Goal: Information Seeking & Learning: Check status

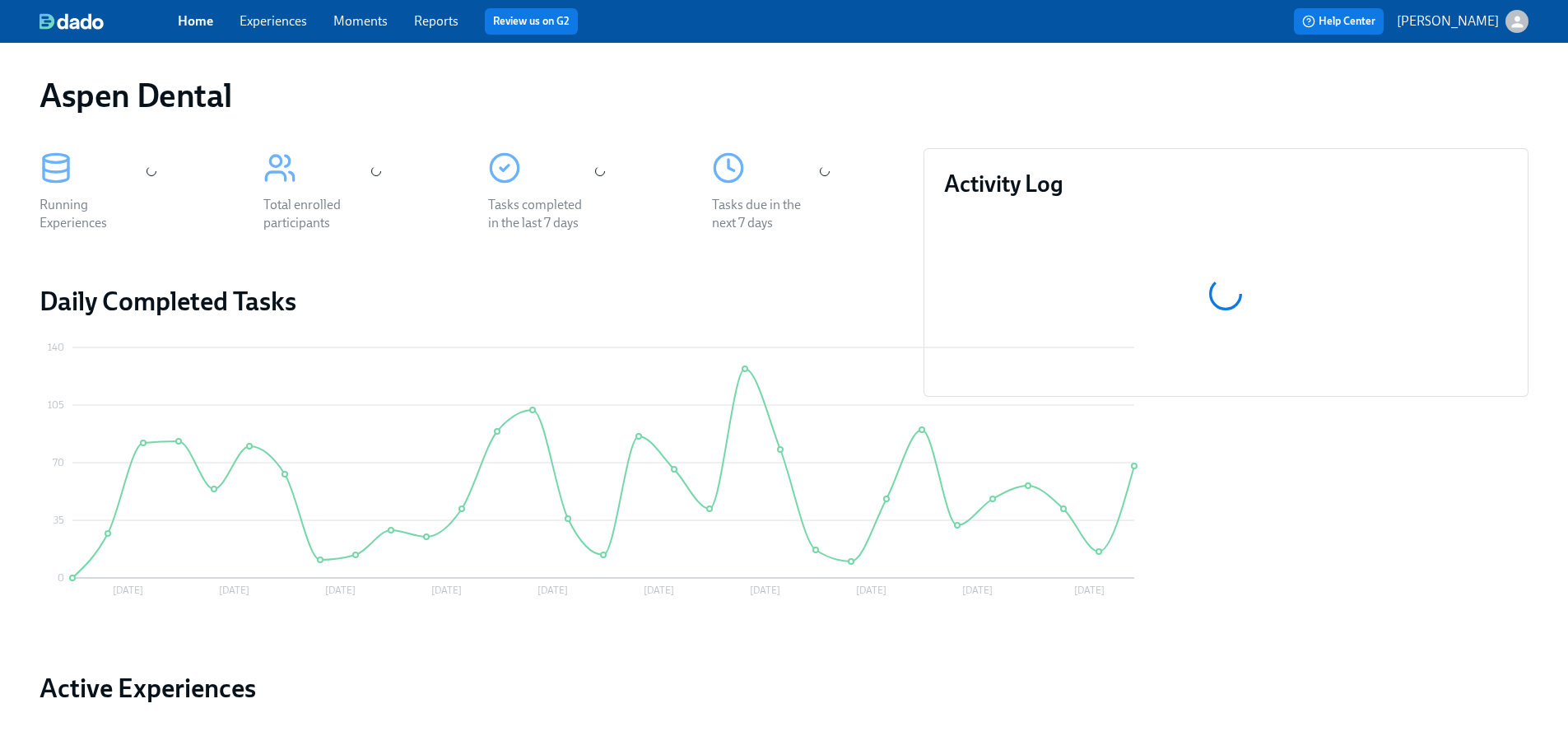
click at [446, 22] on link "Reports" at bounding box center [435, 21] width 44 height 16
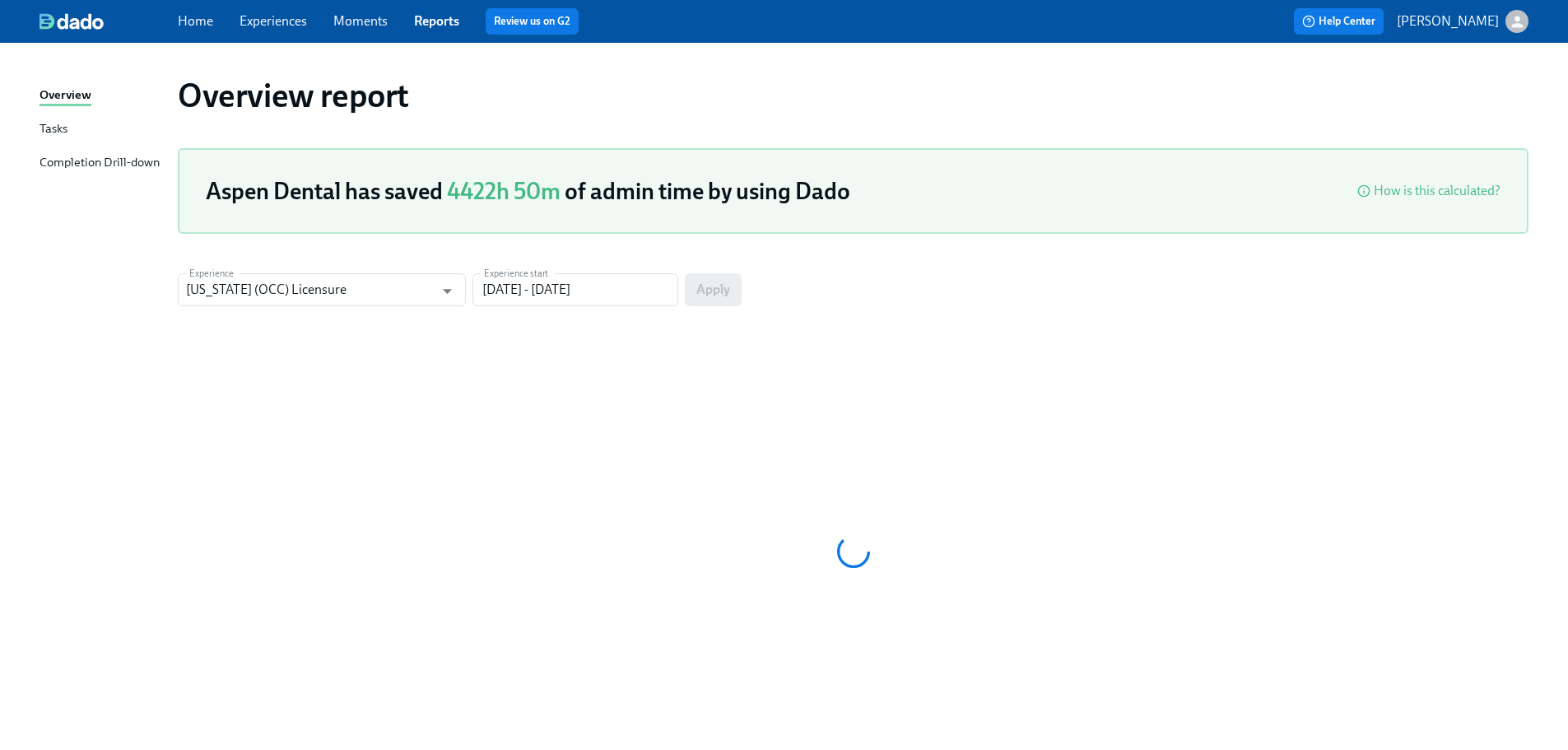
click at [139, 168] on div "Completion Drill-down" at bounding box center [99, 163] width 120 height 21
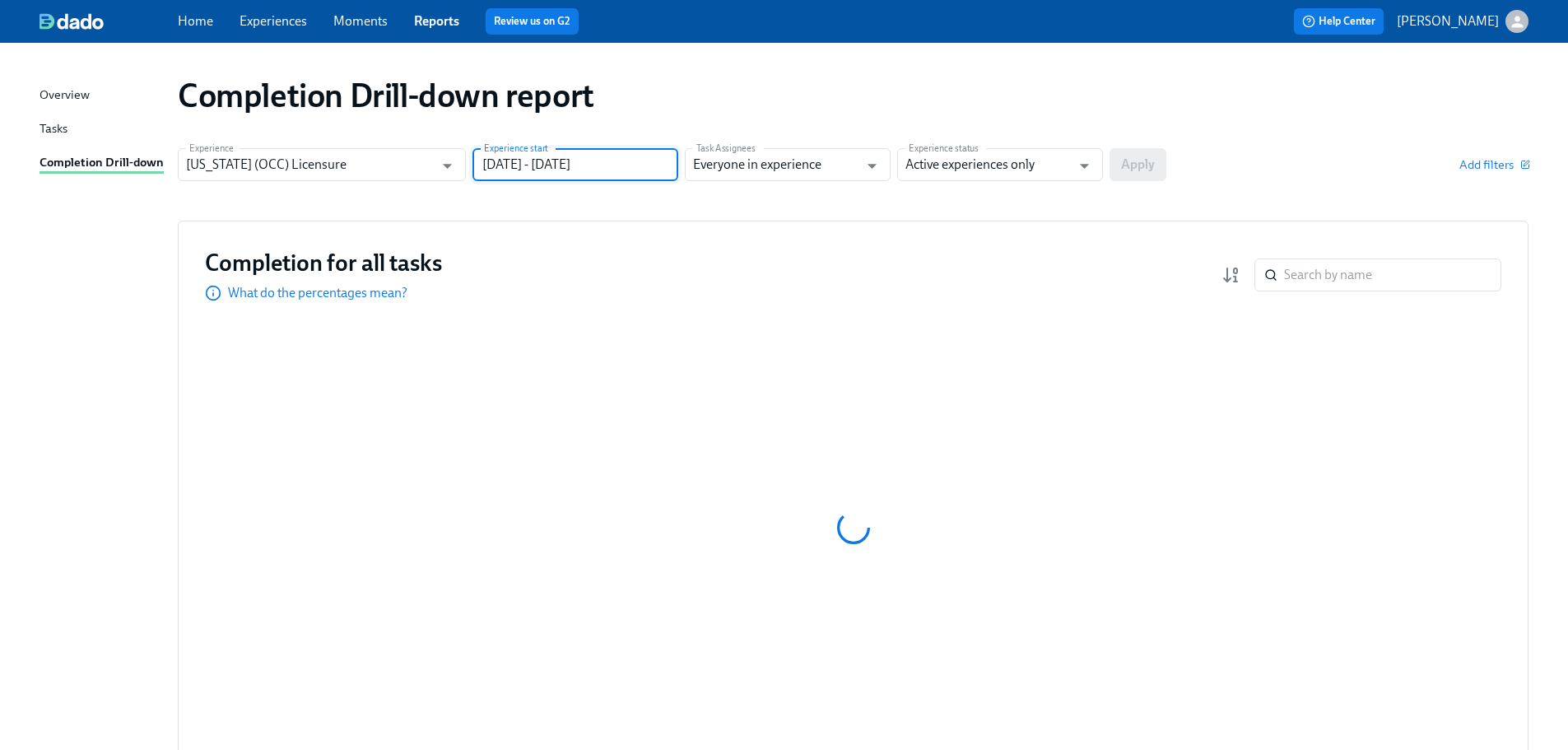
click at [554, 168] on input "[DATE] - [DATE]" at bounding box center [575, 164] width 206 height 33
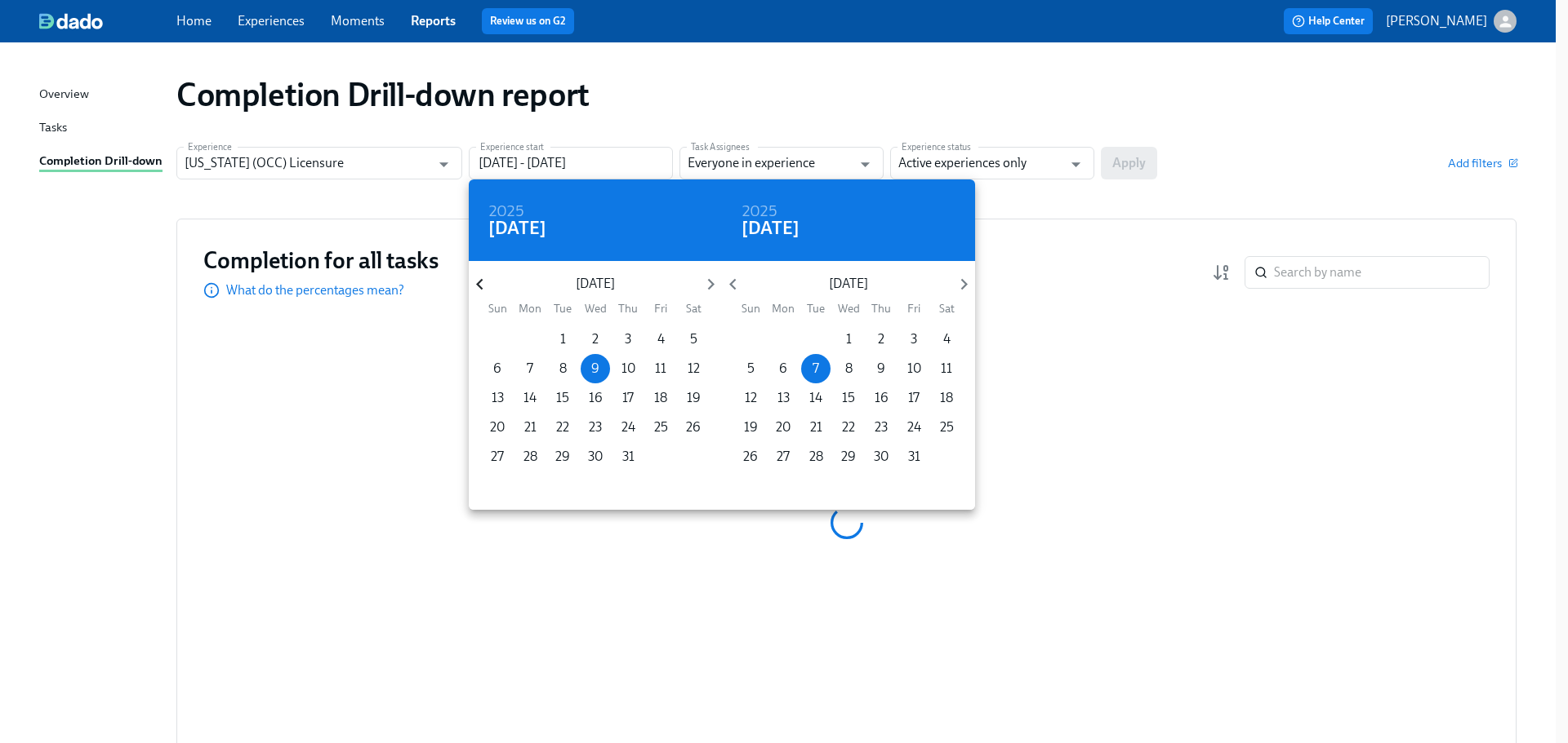
click at [480, 283] on icon "button" at bounding box center [479, 285] width 7 height 12
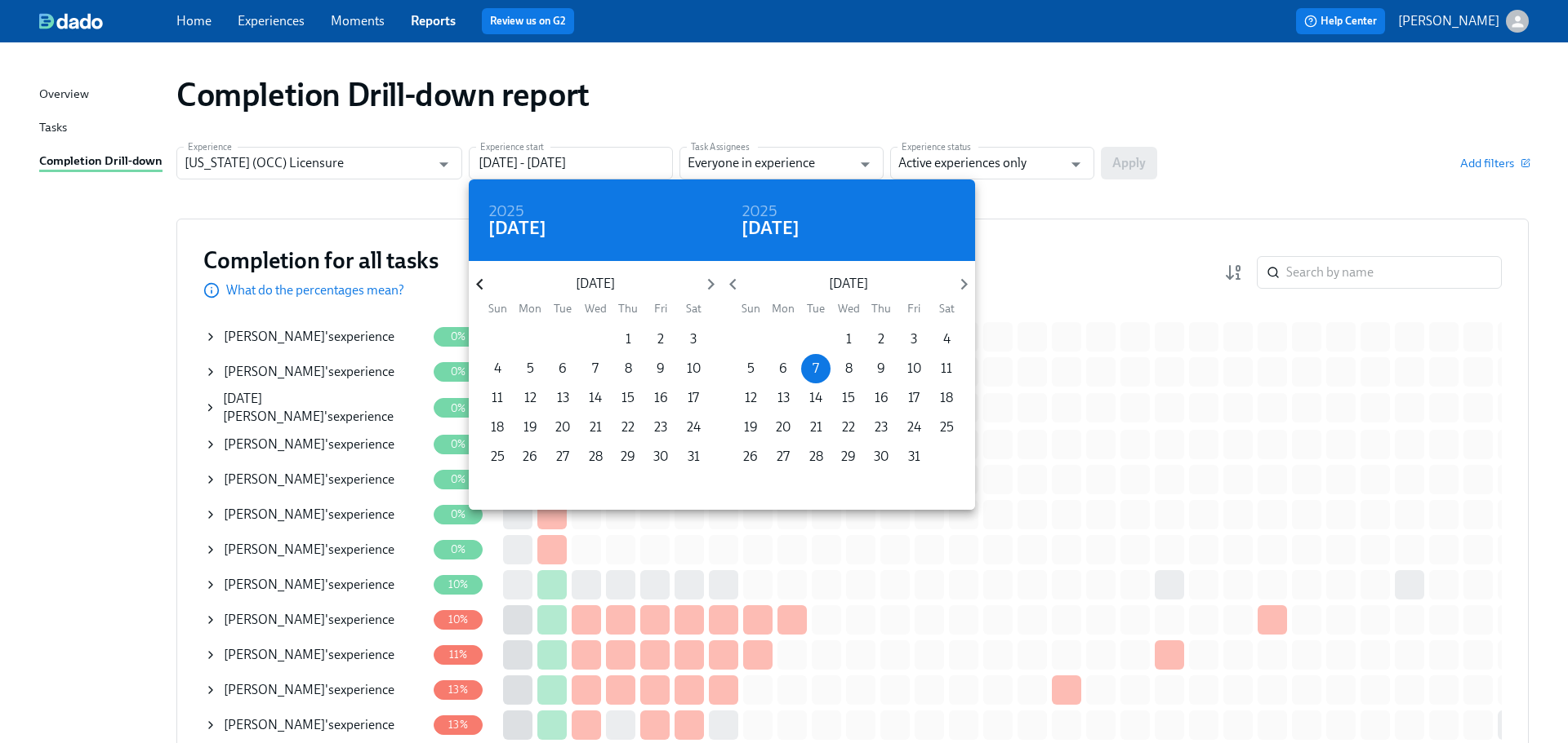
click at [480, 283] on icon "button" at bounding box center [479, 285] width 7 height 12
click at [480, 282] on icon "button" at bounding box center [479, 285] width 7 height 12
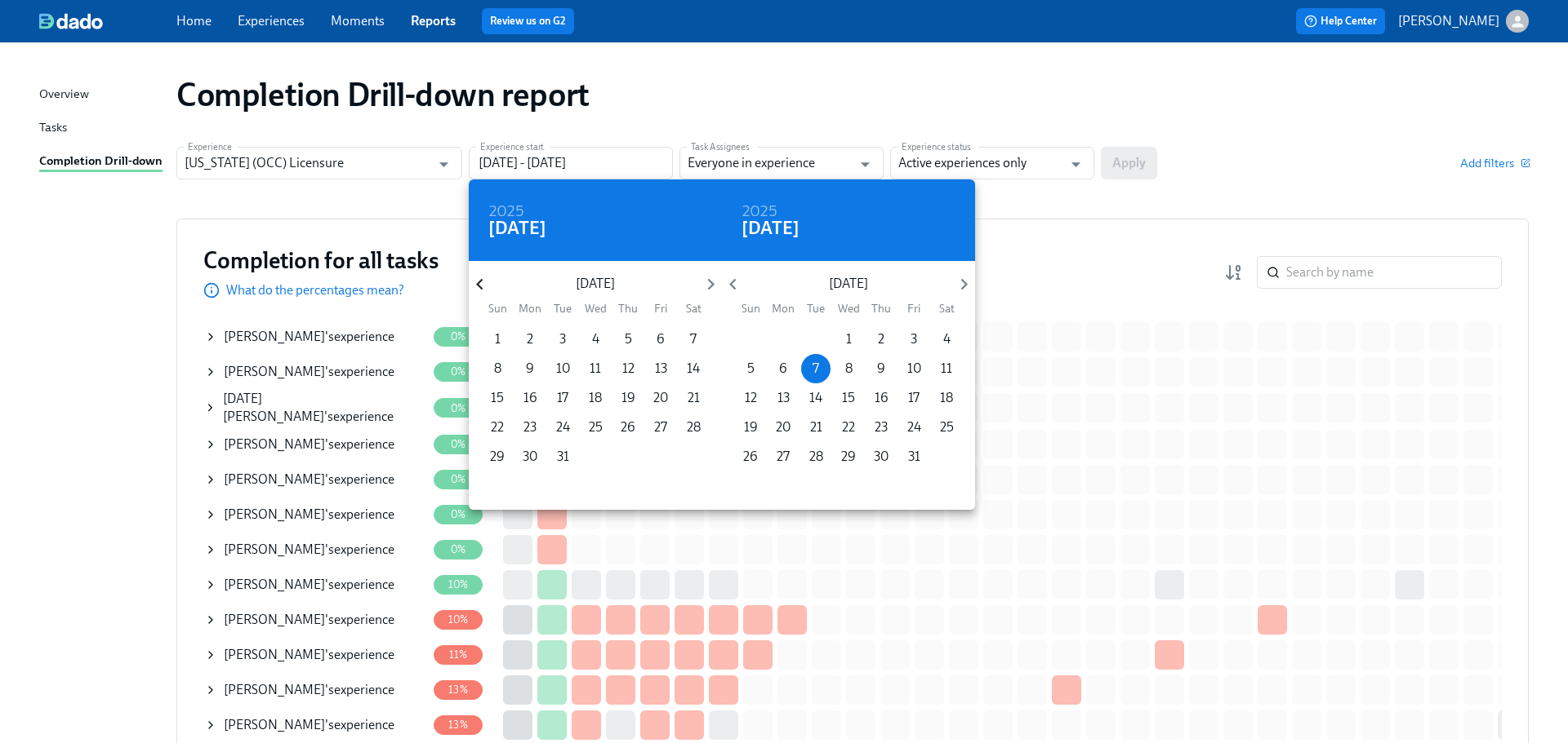
click at [480, 282] on icon "button" at bounding box center [479, 285] width 7 height 12
click at [630, 334] on p "1" at bounding box center [628, 339] width 6 height 18
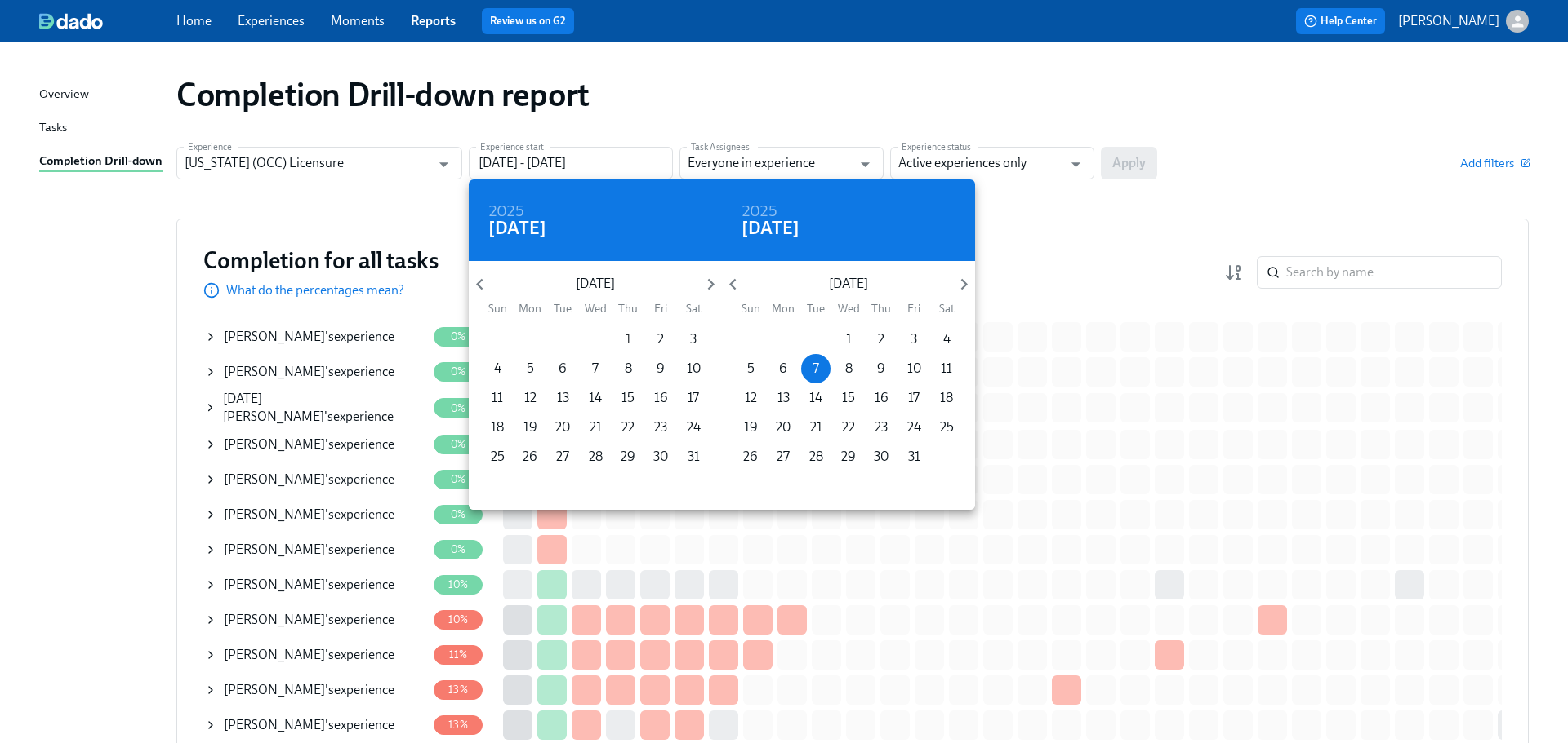
type input "[DATE] - [DATE]"
click at [993, 152] on div at bounding box center [784, 371] width 1568 height 743
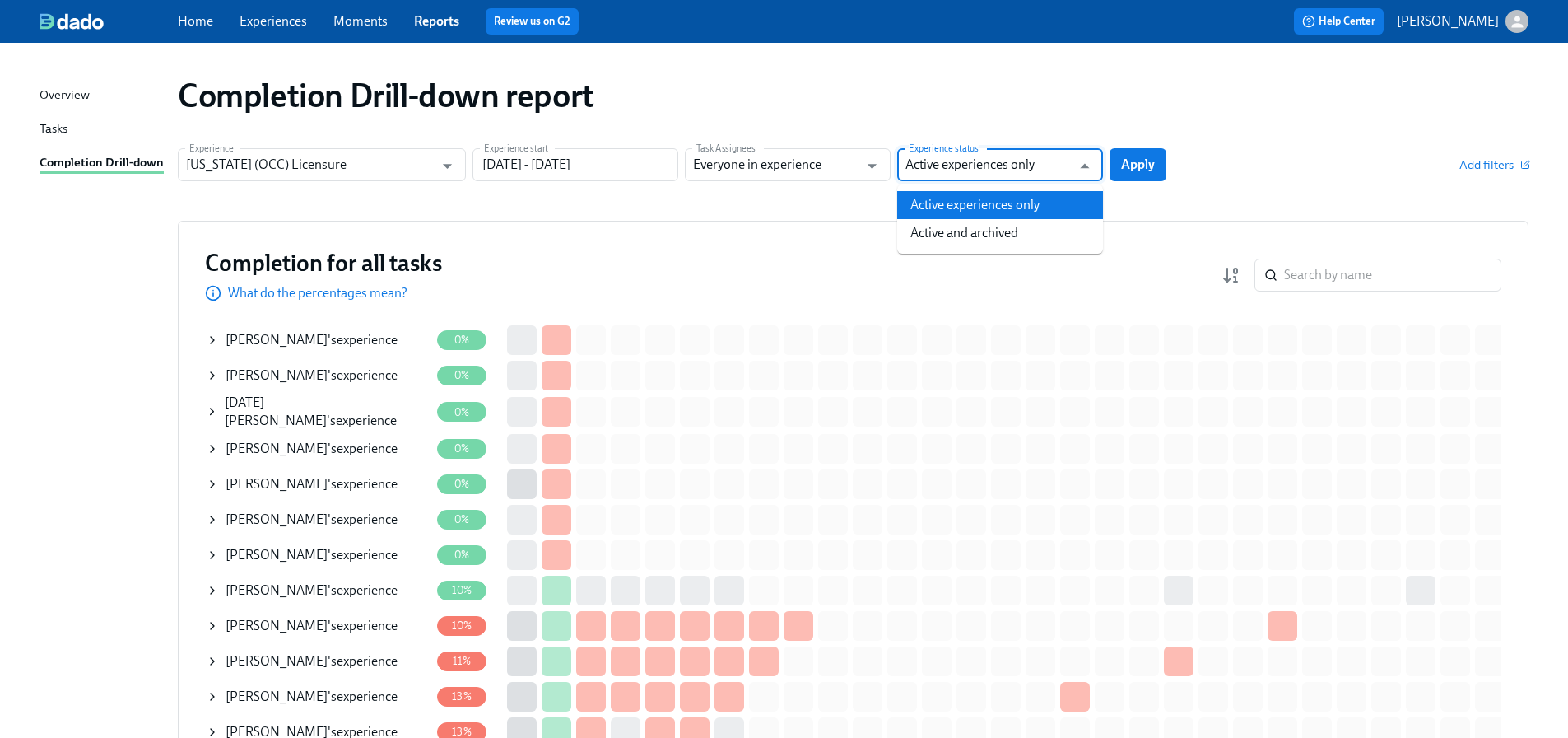
click at [1005, 165] on input "Active experiences only" at bounding box center [988, 164] width 165 height 33
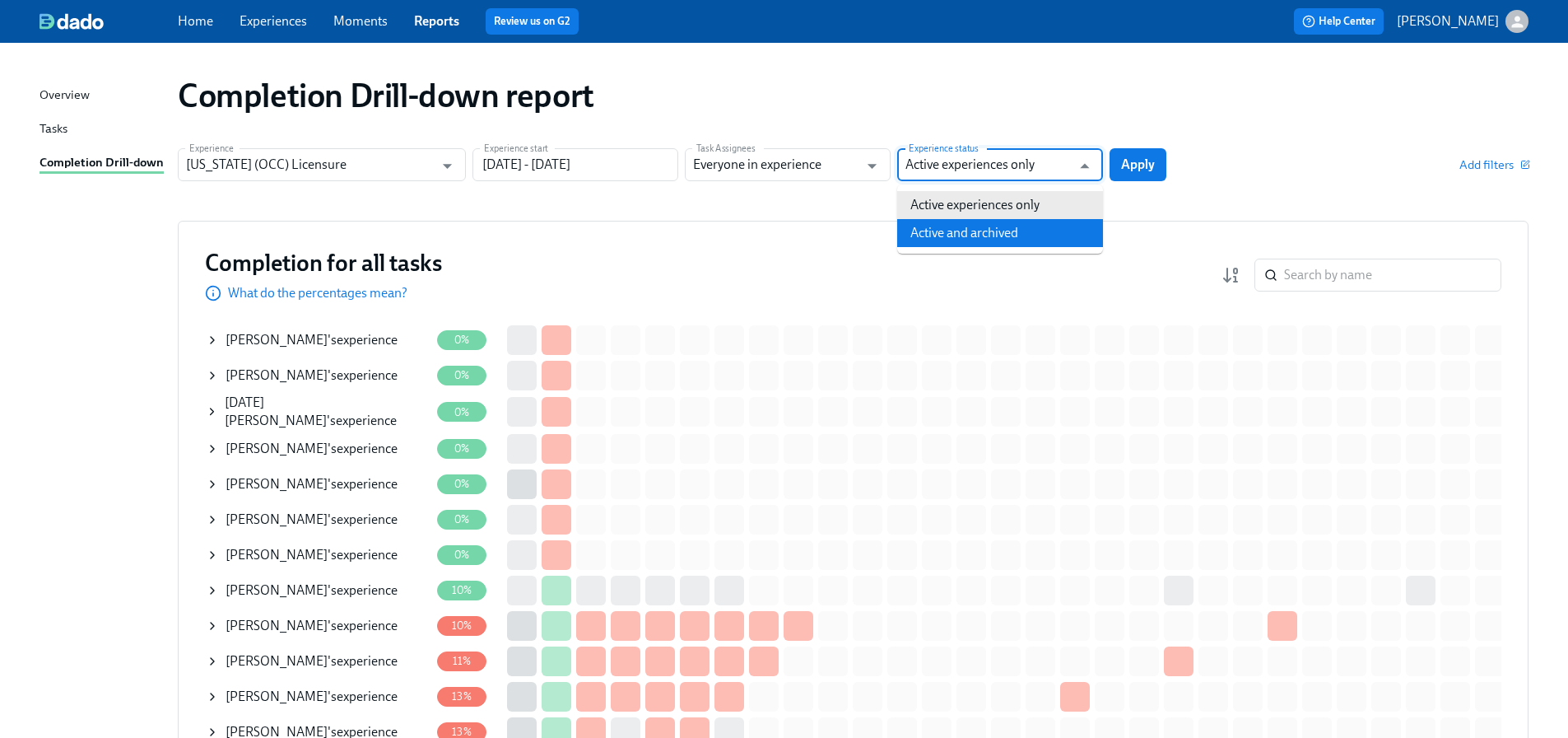
click at [997, 231] on li "Active and archived" at bounding box center [1000, 233] width 206 height 28
type input "Active and archived"
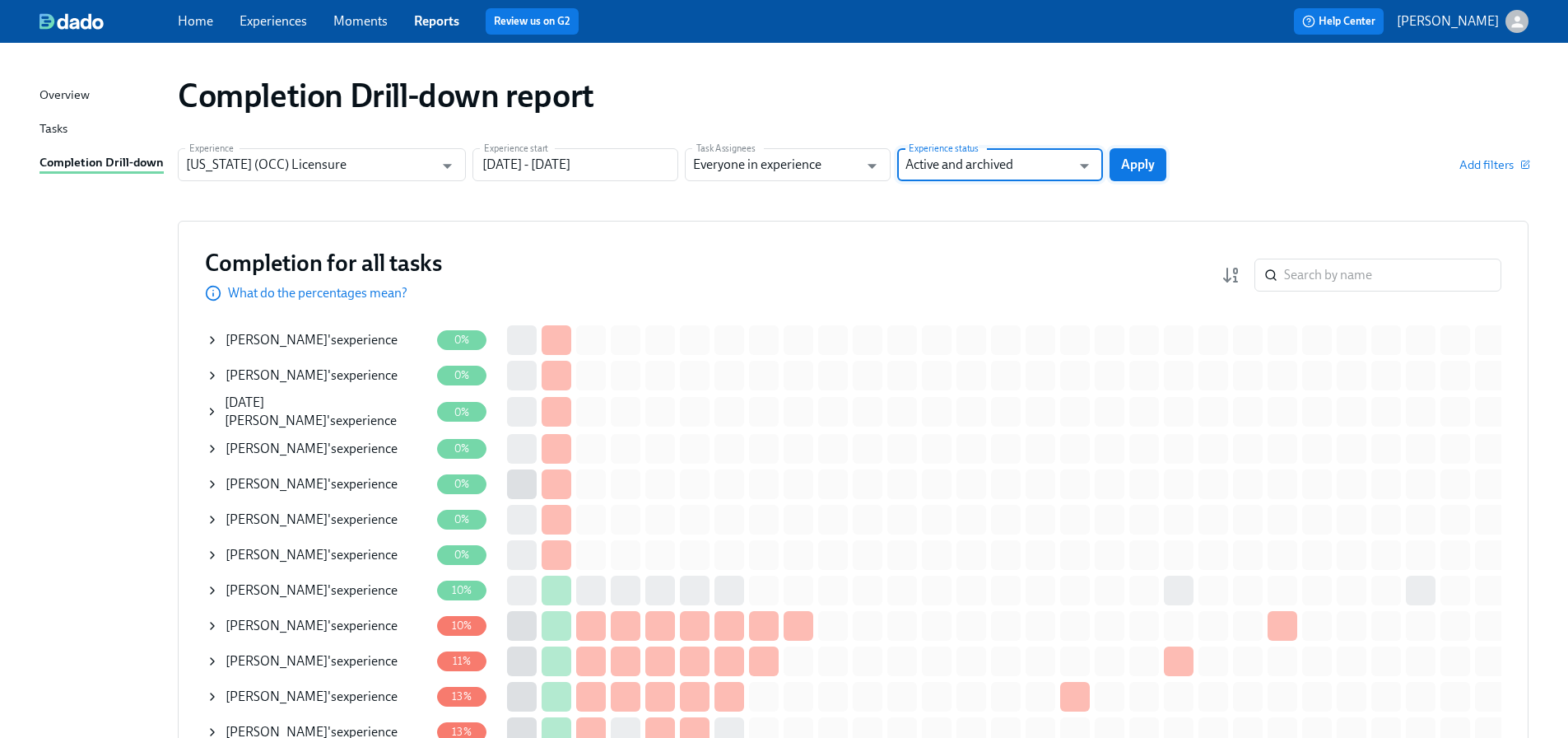
click at [1140, 170] on span "Apply" at bounding box center [1138, 165] width 33 height 17
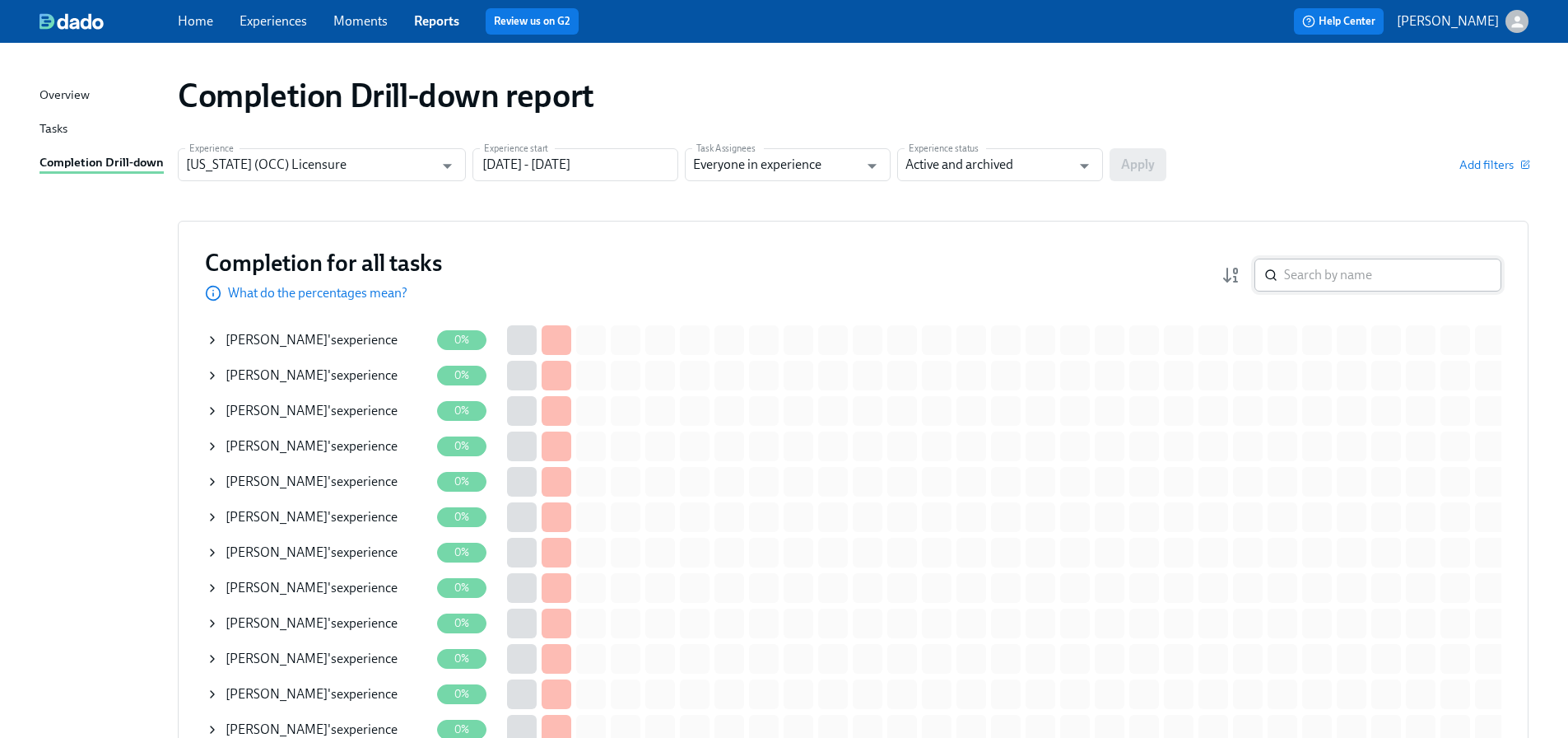
click at [1301, 277] on input "search" at bounding box center [1393, 274] width 218 height 33
paste input "Shilpa"
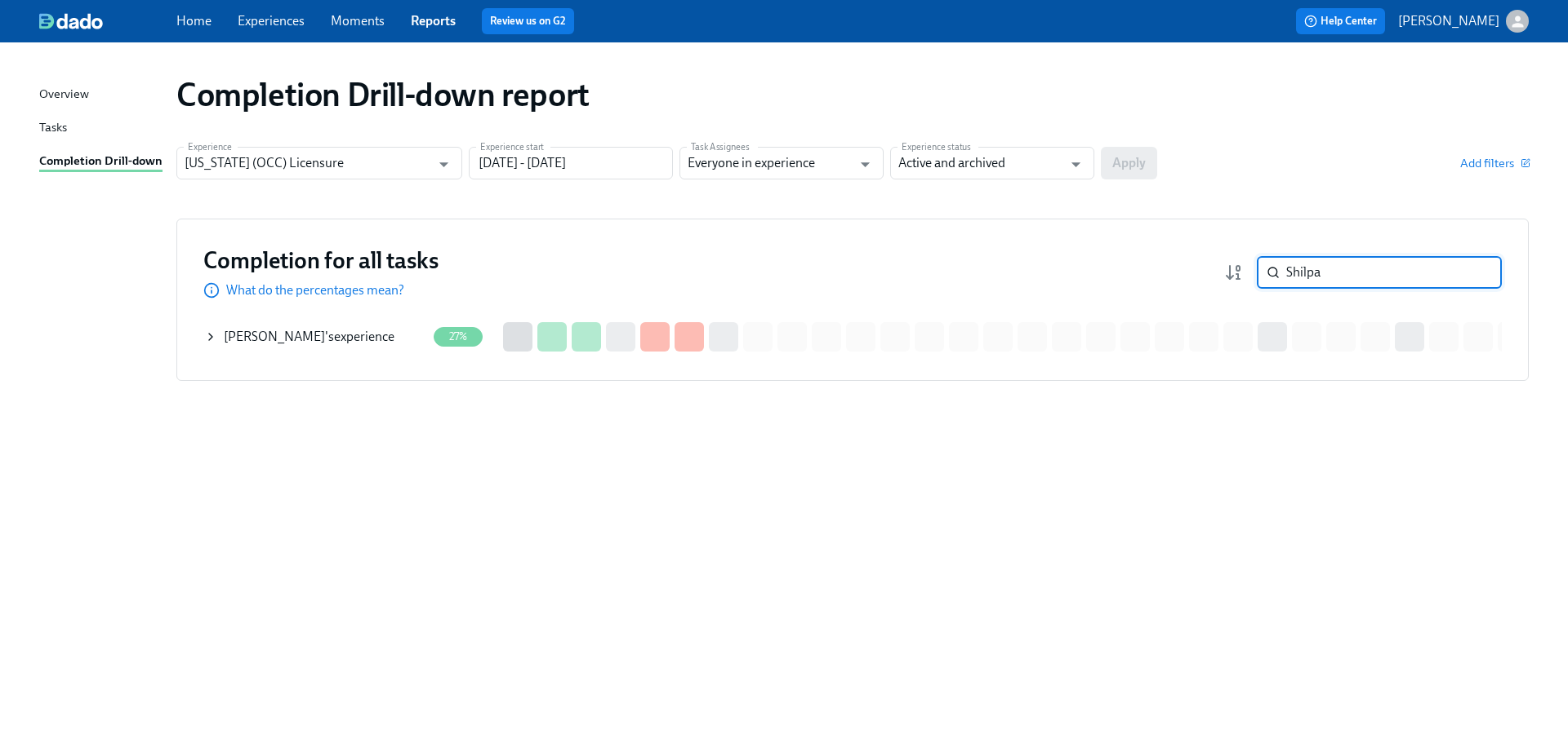
type input "Shilpa"
drag, startPoint x: 263, startPoint y: 337, endPoint x: 479, endPoint y: 352, distance: 216.5
click at [263, 337] on span "[PERSON_NAME]" at bounding box center [275, 337] width 102 height 16
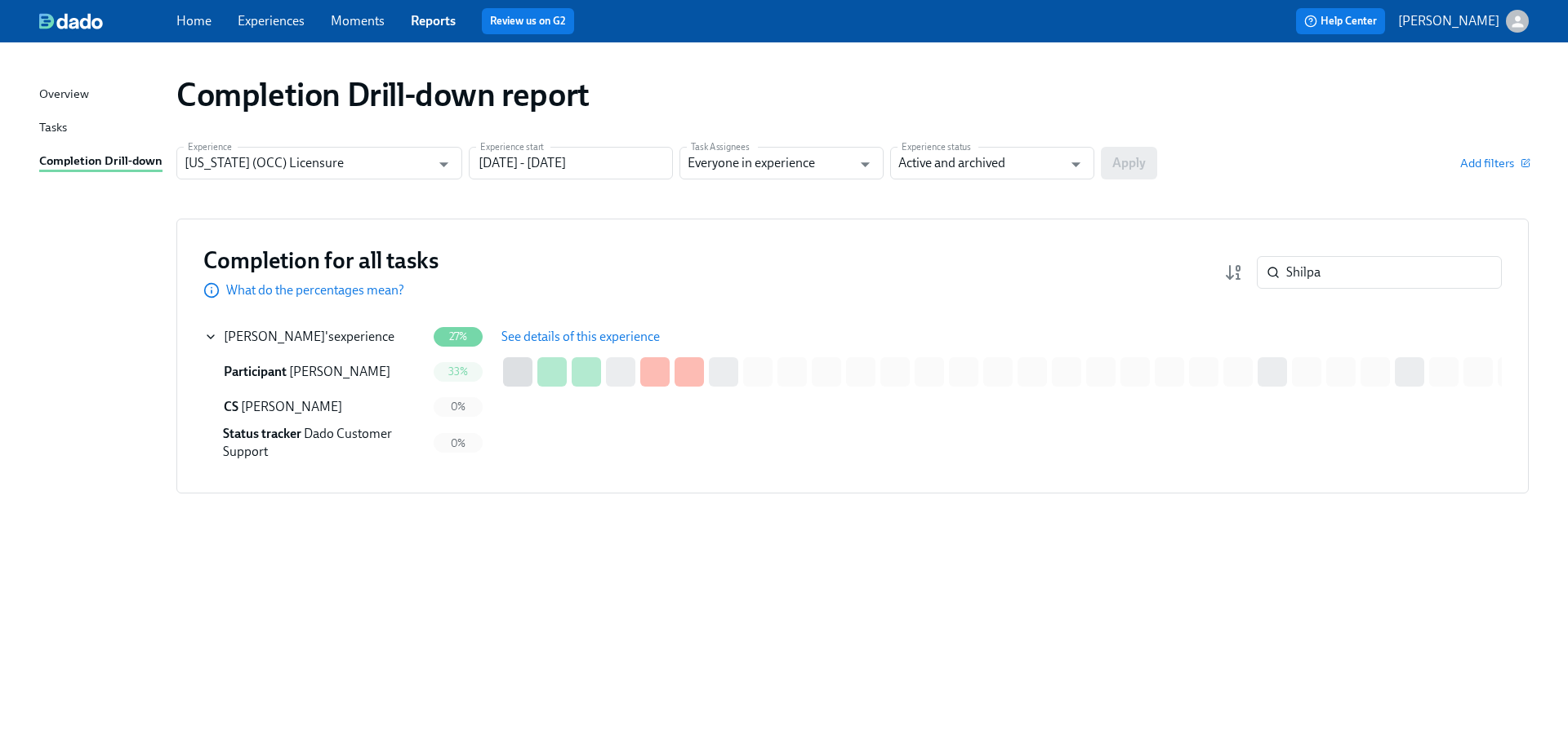
click at [539, 335] on span "See details of this experience" at bounding box center [580, 337] width 158 height 17
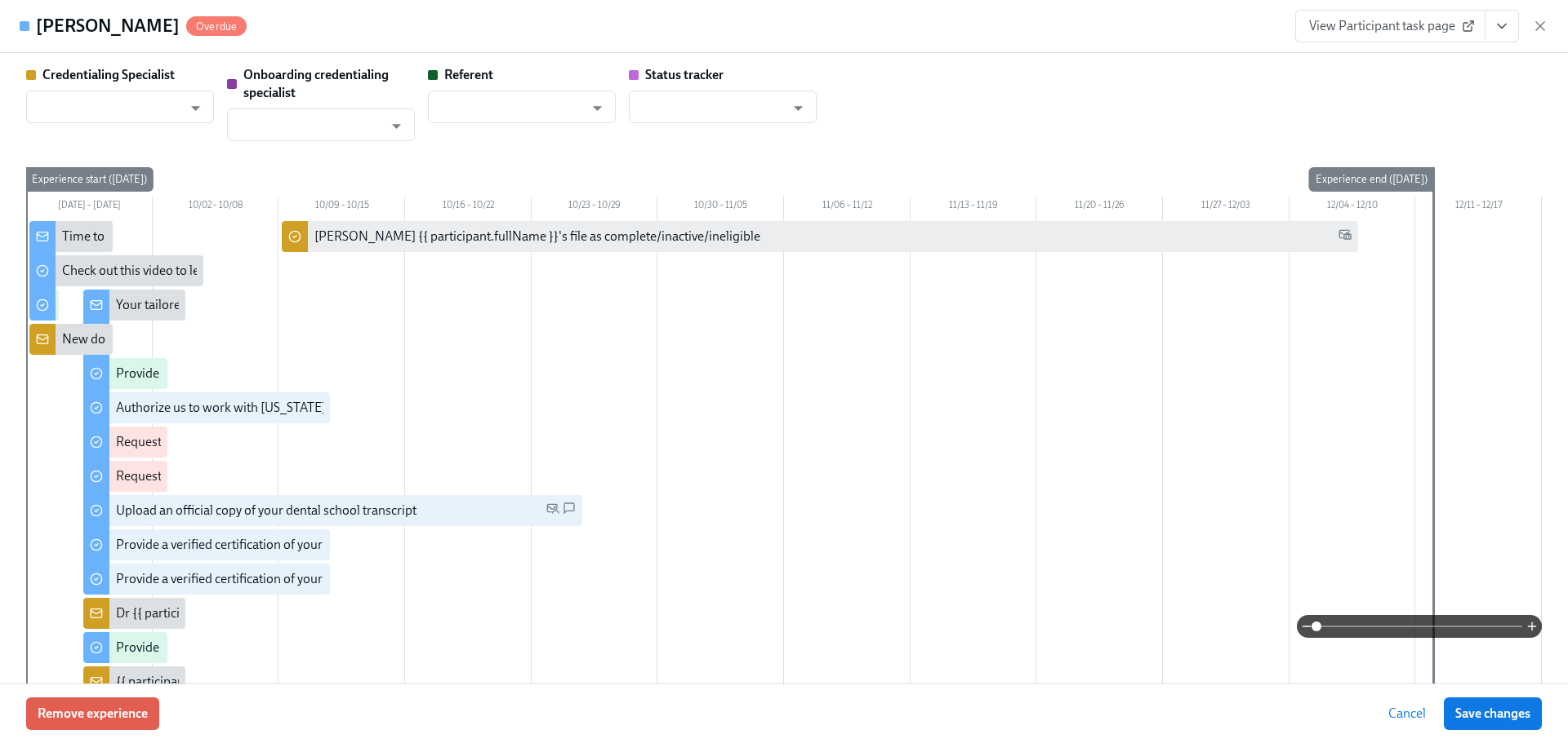
type input "[PERSON_NAME]"
type input "Dado Customer Support"
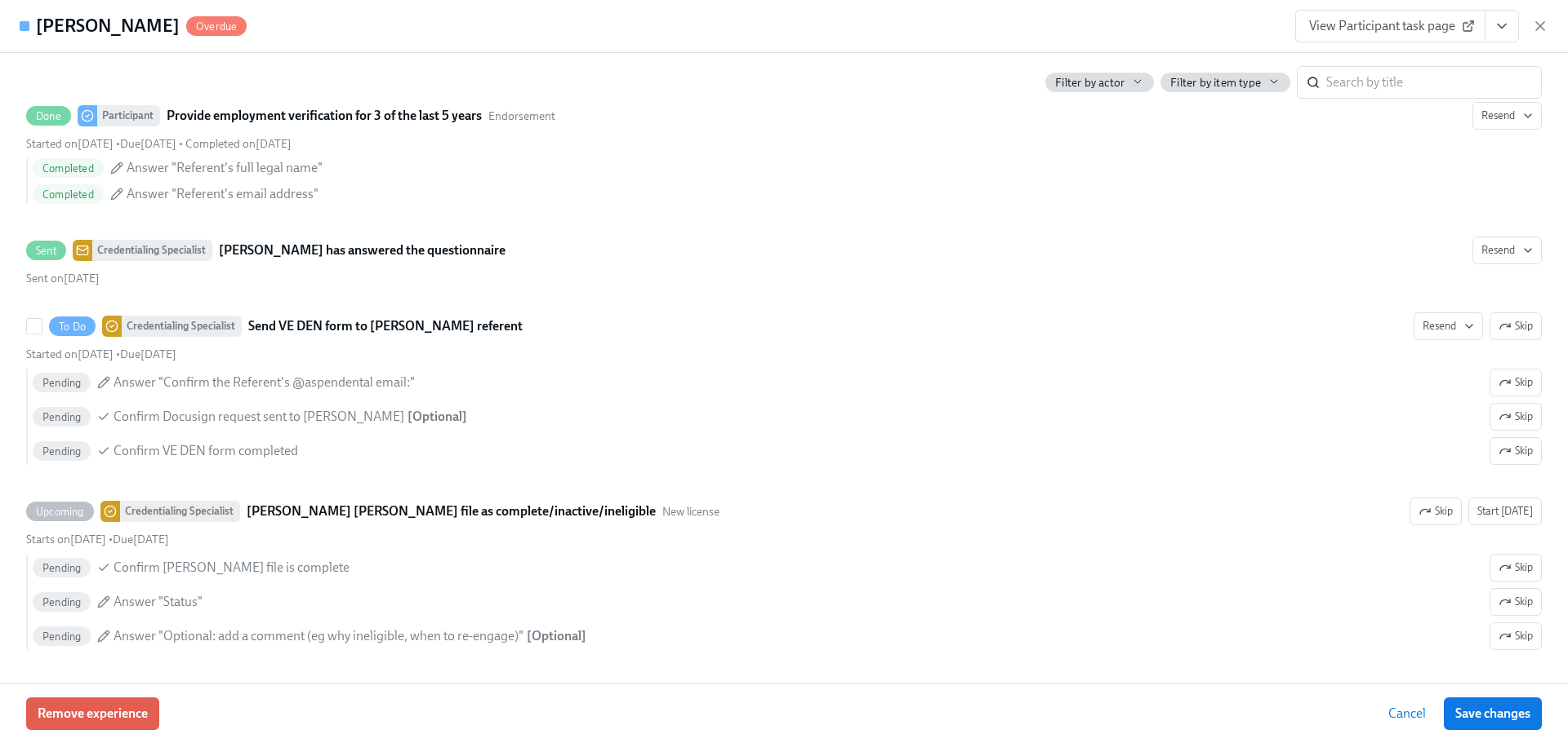
scroll to position [4057, 0]
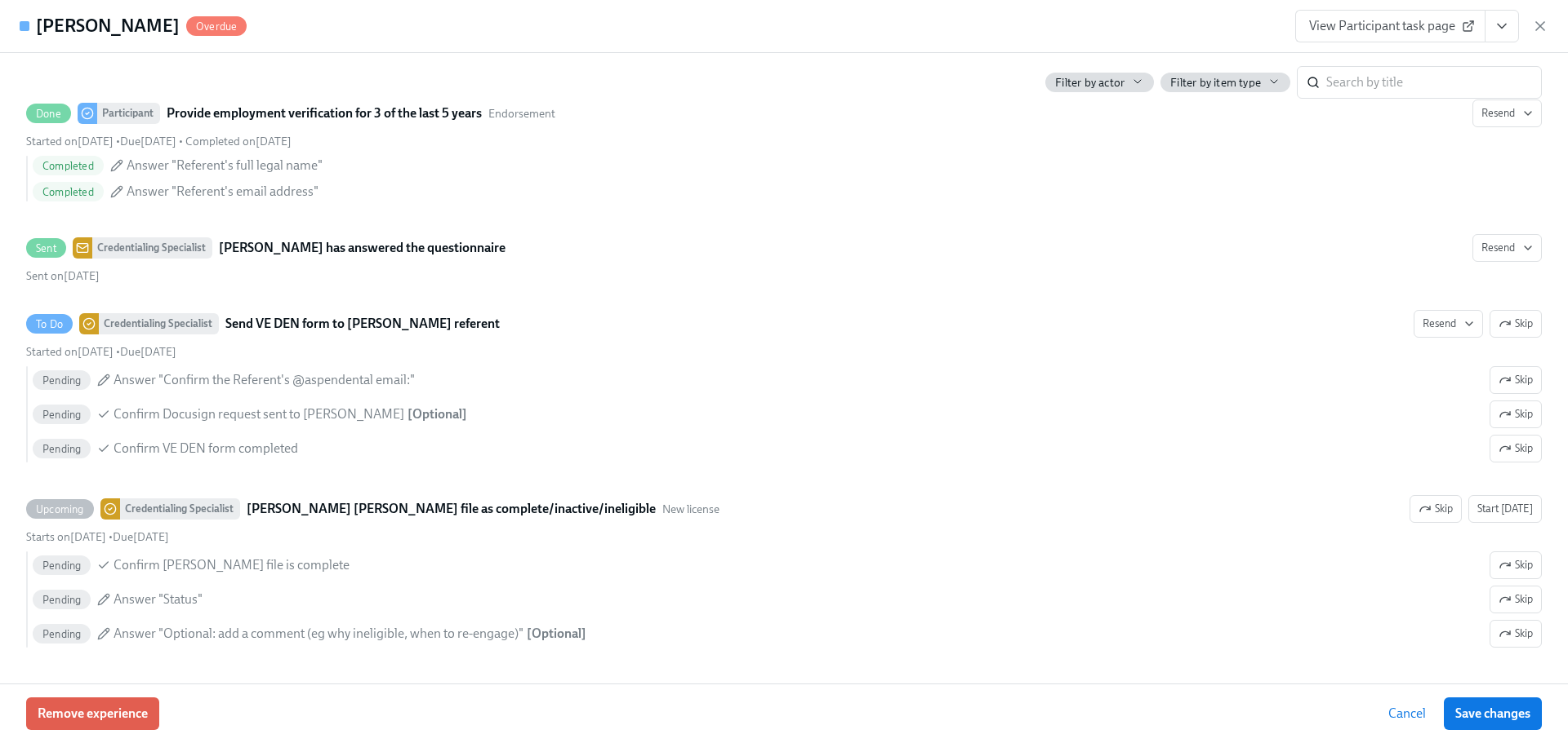
click at [1543, 27] on icon "button" at bounding box center [1540, 25] width 17 height 17
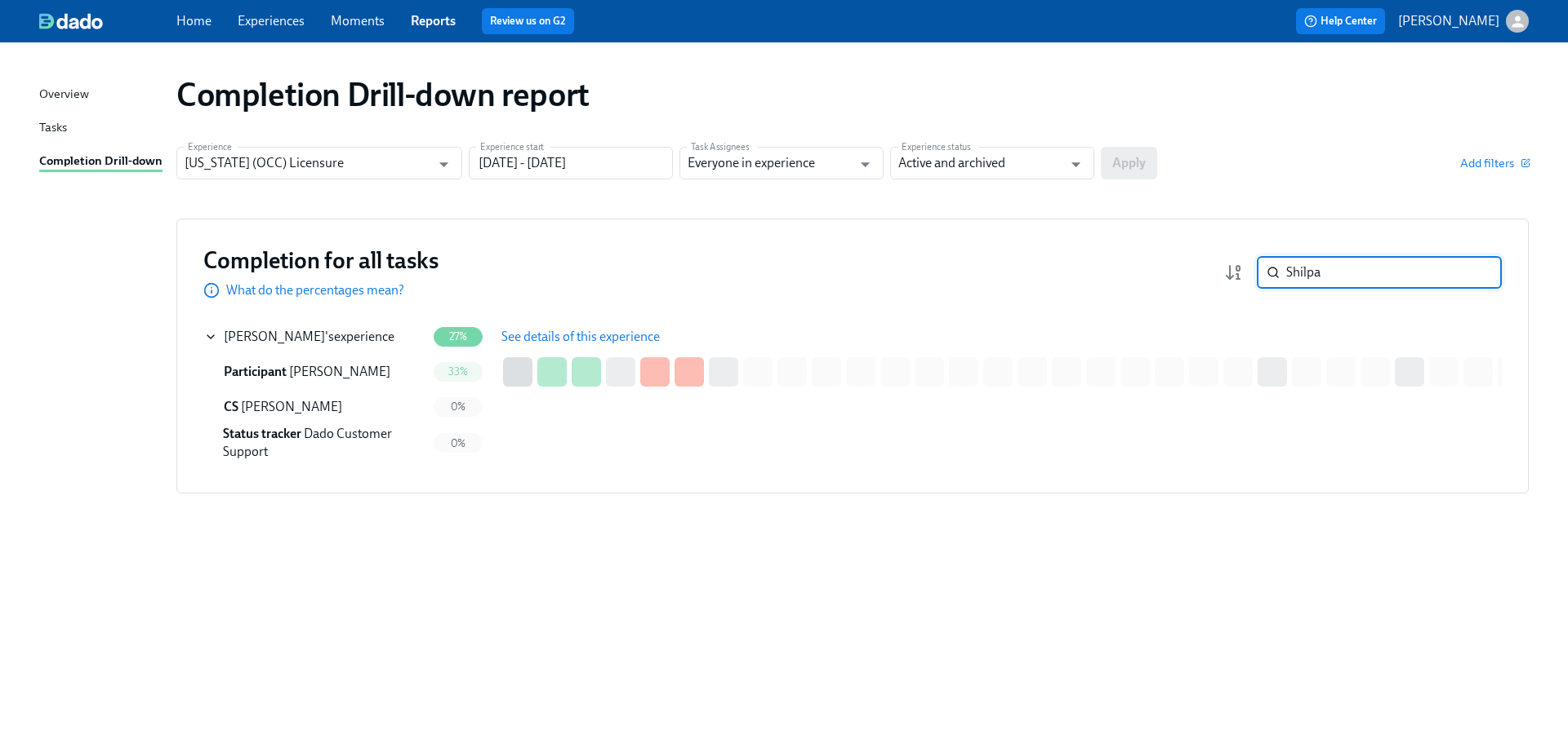
drag, startPoint x: 1335, startPoint y: 272, endPoint x: 1251, endPoint y: 268, distance: 84.1
click at [1251, 268] on div "Shilpa ​" at bounding box center [1363, 271] width 277 height 32
paste input "[PERSON_NAME]"
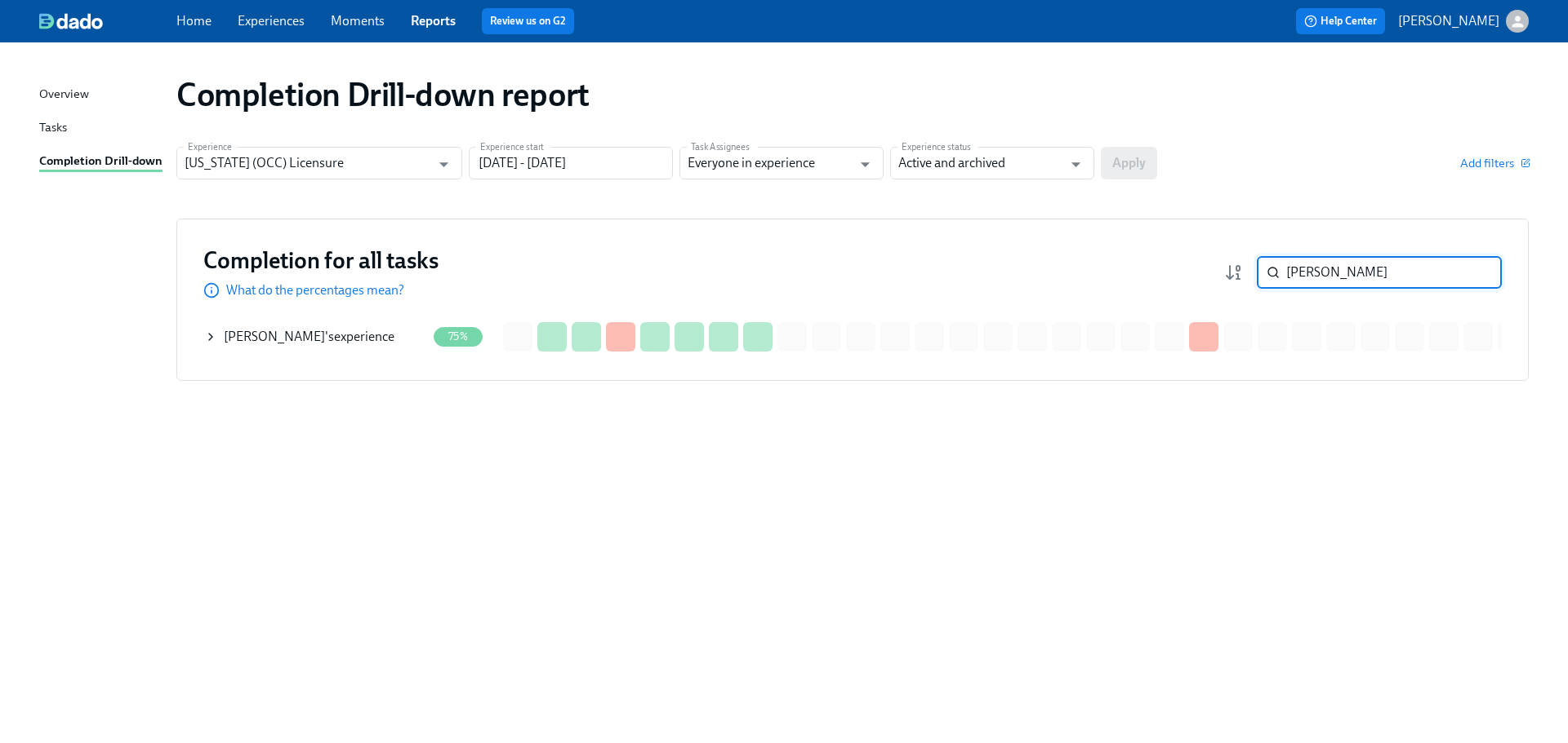
type input "[PERSON_NAME]"
click at [306, 347] on div "[PERSON_NAME] 's experience" at bounding box center [315, 336] width 222 height 32
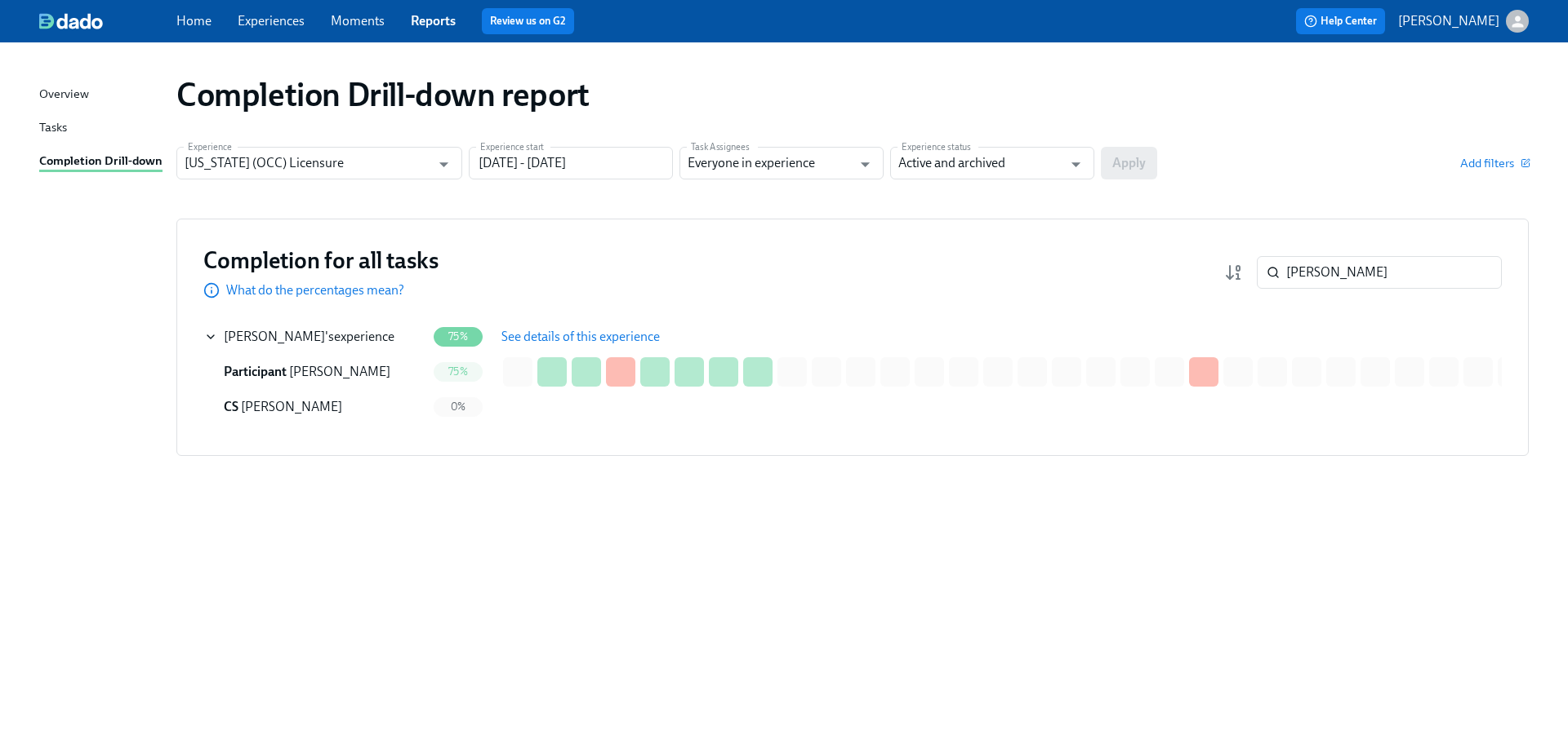
click at [580, 346] on button "See details of this experience" at bounding box center [580, 336] width 182 height 32
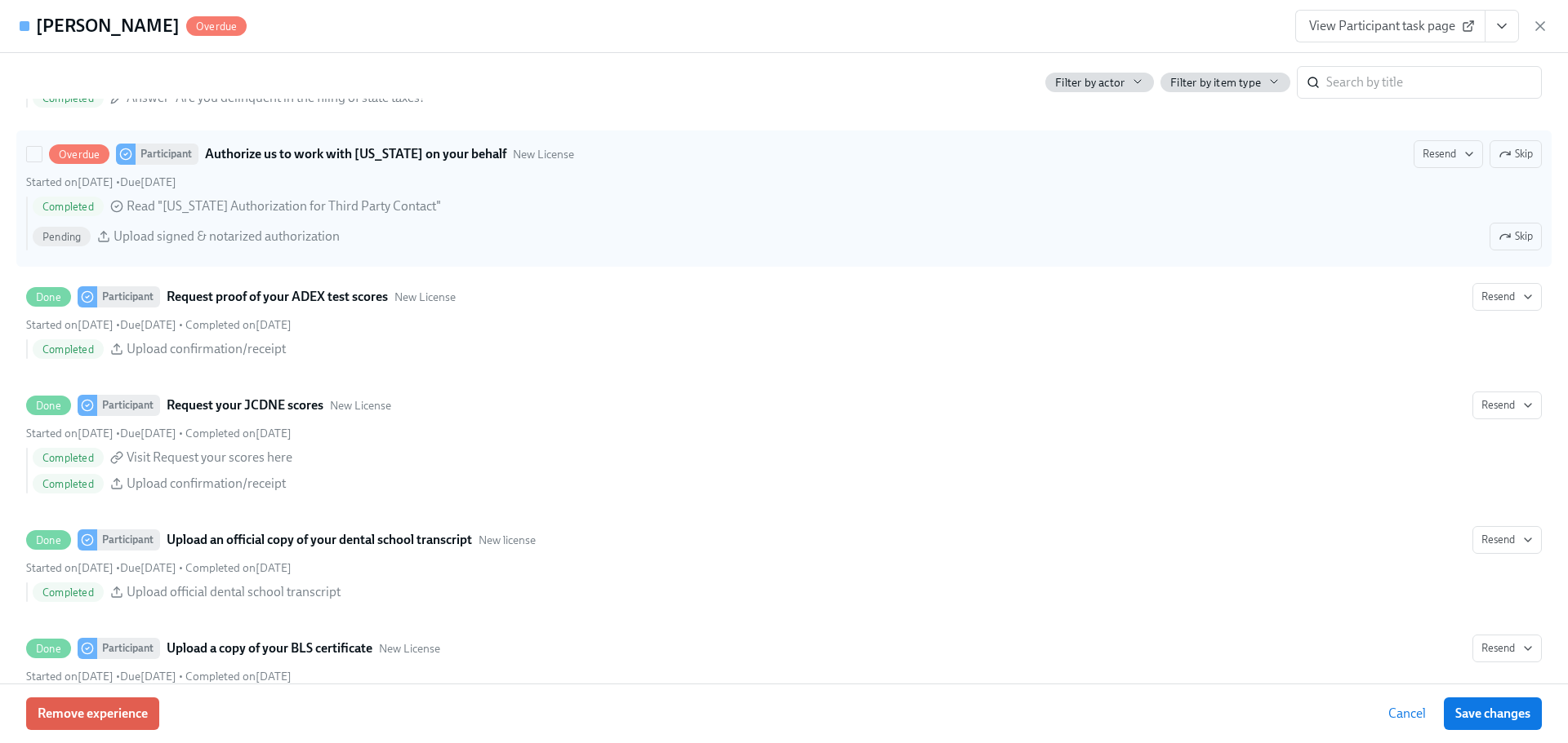
scroll to position [2285, 0]
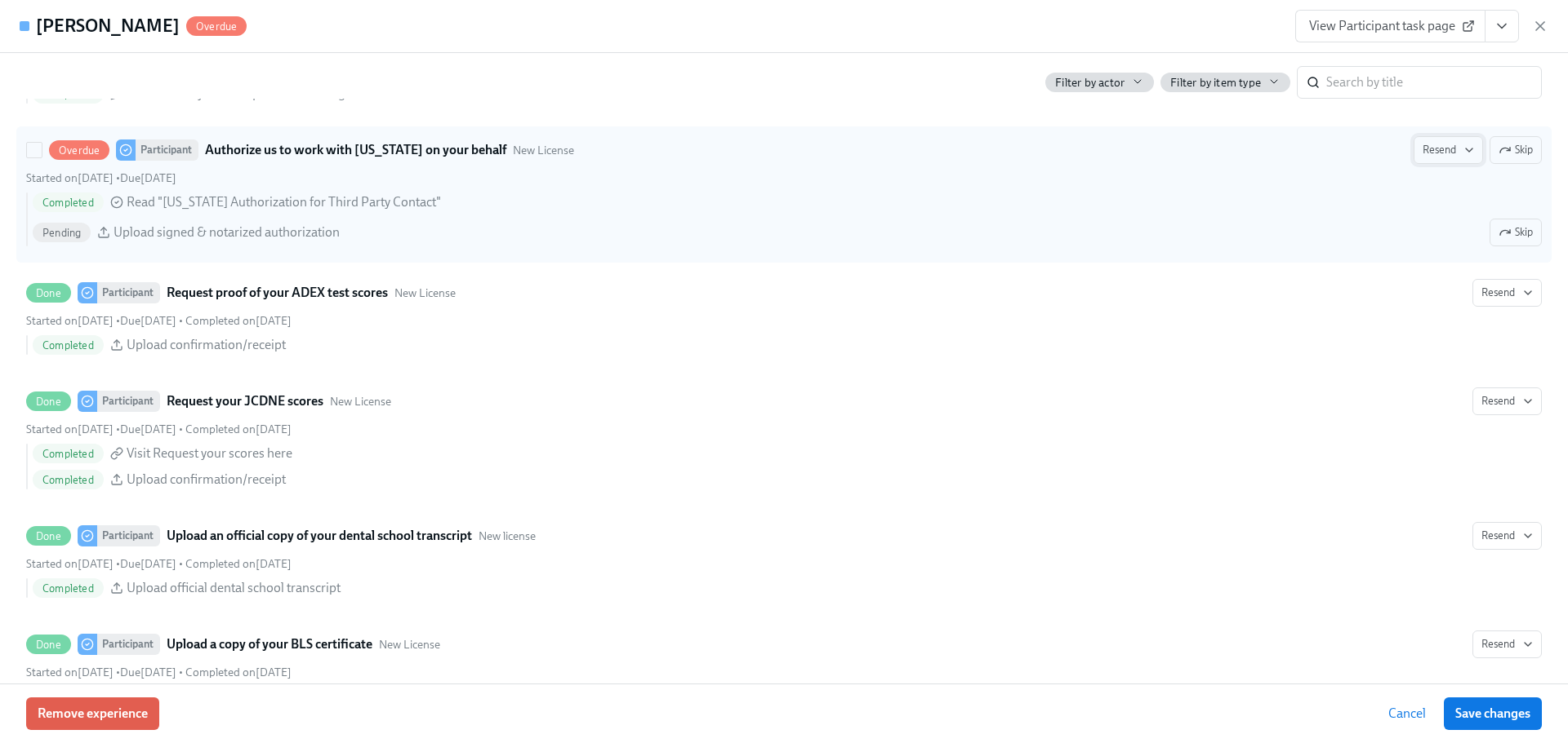
click at [1439, 154] on span "Resend" at bounding box center [1448, 149] width 52 height 17
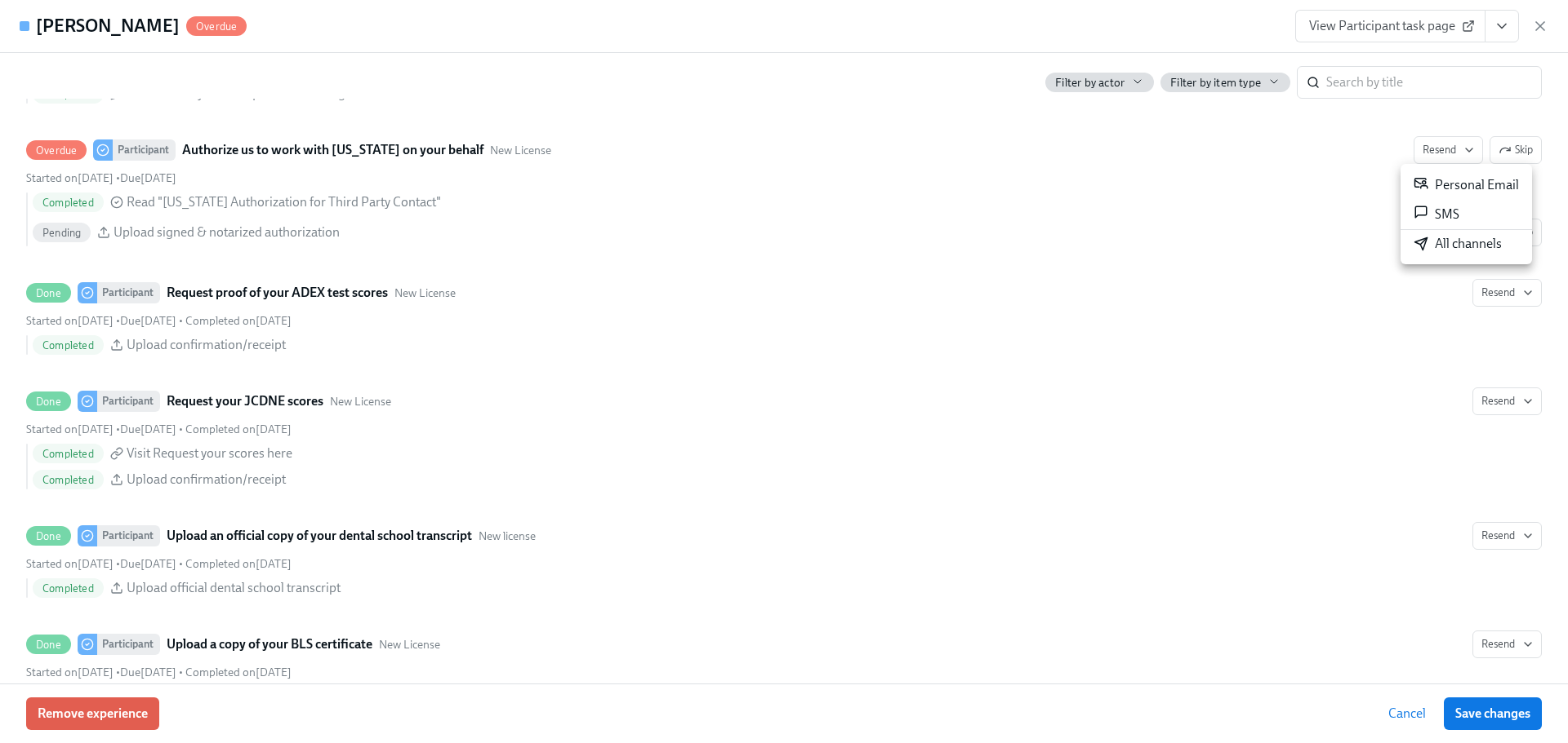
click at [1438, 257] on li "All channels" at bounding box center [1465, 244] width 132 height 27
click at [114, 24] on div at bounding box center [784, 371] width 1568 height 743
drag, startPoint x: 90, startPoint y: 24, endPoint x: 144, endPoint y: 27, distance: 54.1
click at [144, 27] on div "[PERSON_NAME]" at bounding box center [142, 25] width 211 height 24
copy h4 "[PERSON_NAME]"
